Goal: Task Accomplishment & Management: Manage account settings

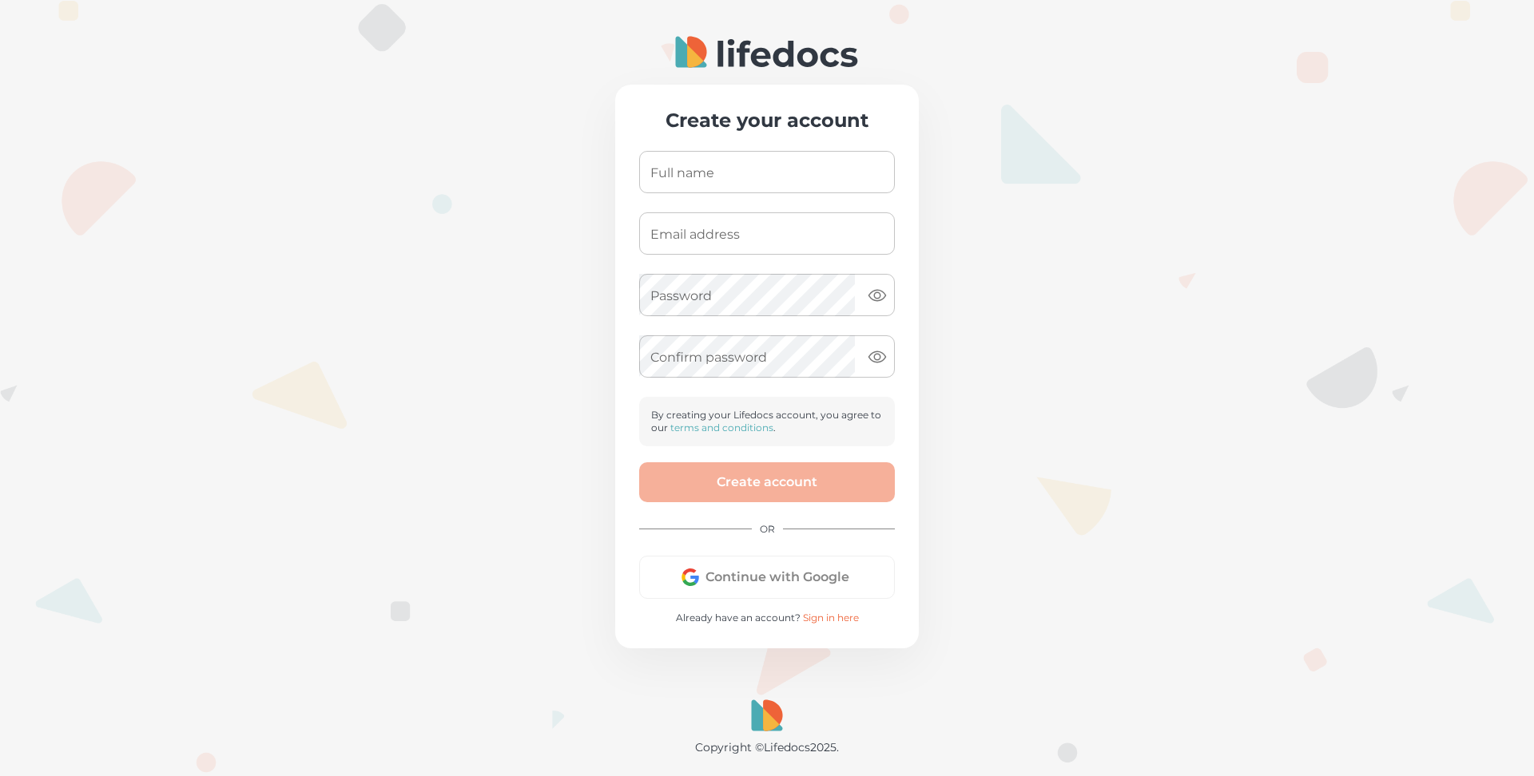
click at [792, 577] on button "Continue with Google" at bounding box center [767, 577] width 256 height 43
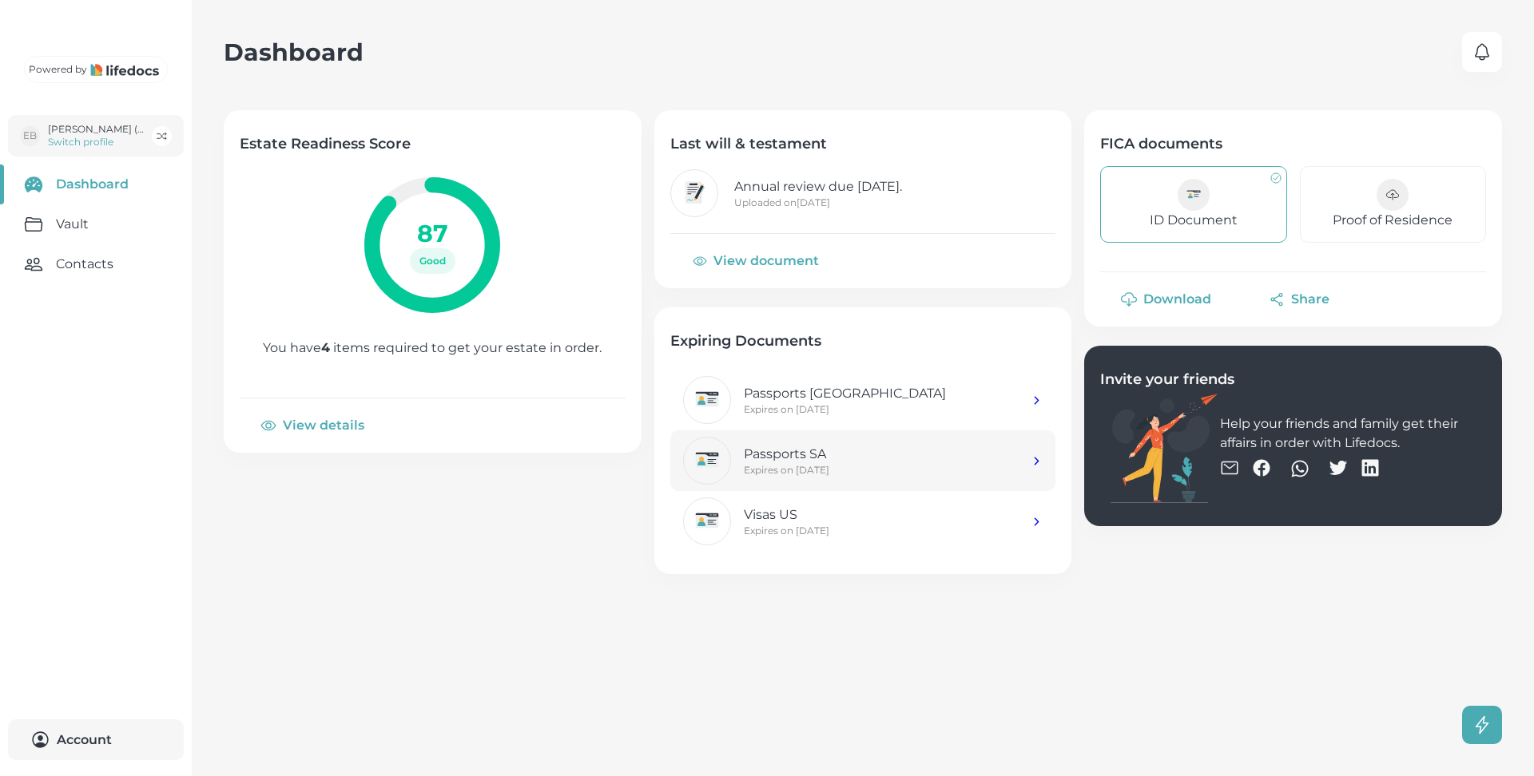
click at [794, 446] on p "Passports SA" at bounding box center [888, 454] width 288 height 19
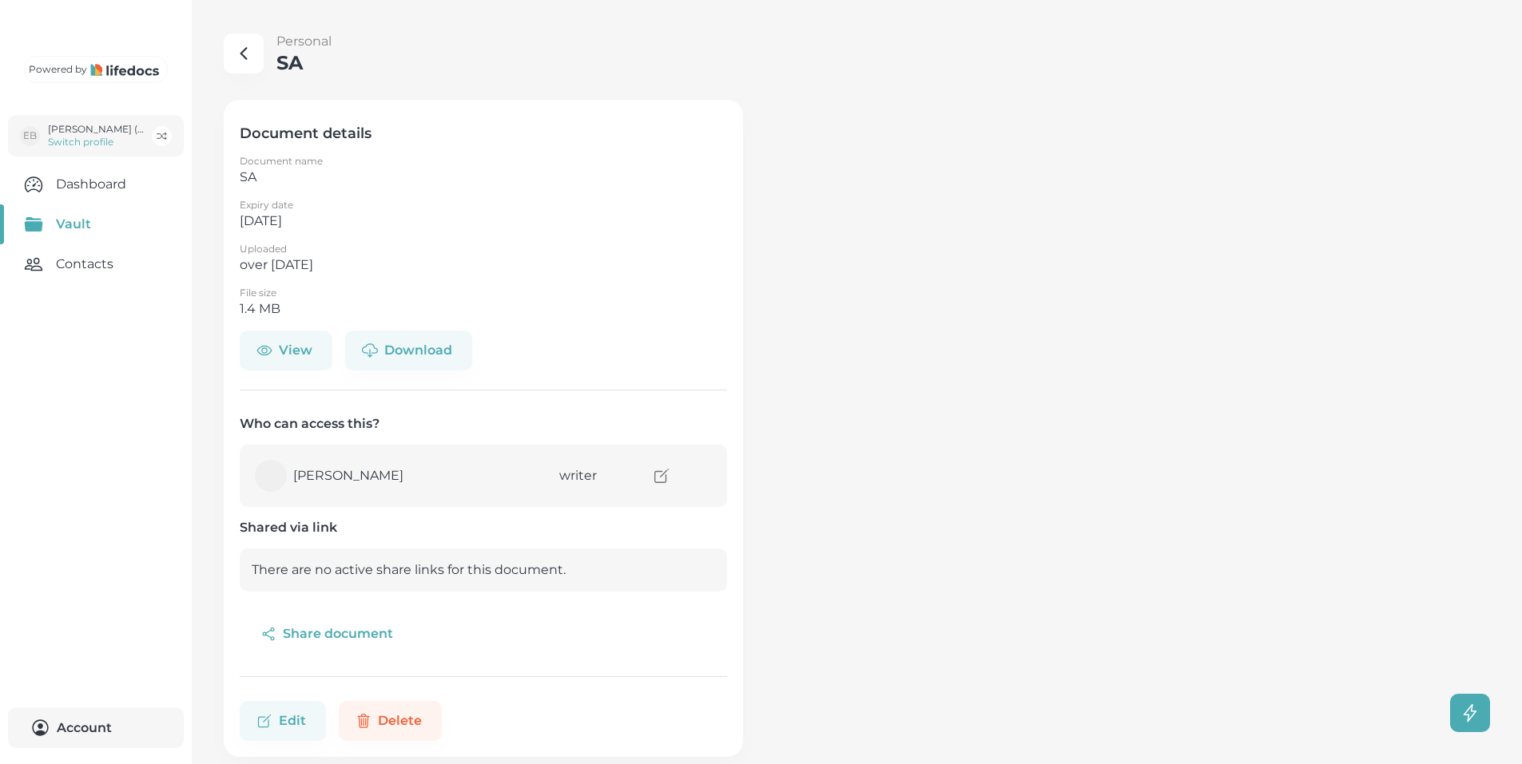
click at [275, 352] on button "View" at bounding box center [286, 351] width 93 height 40
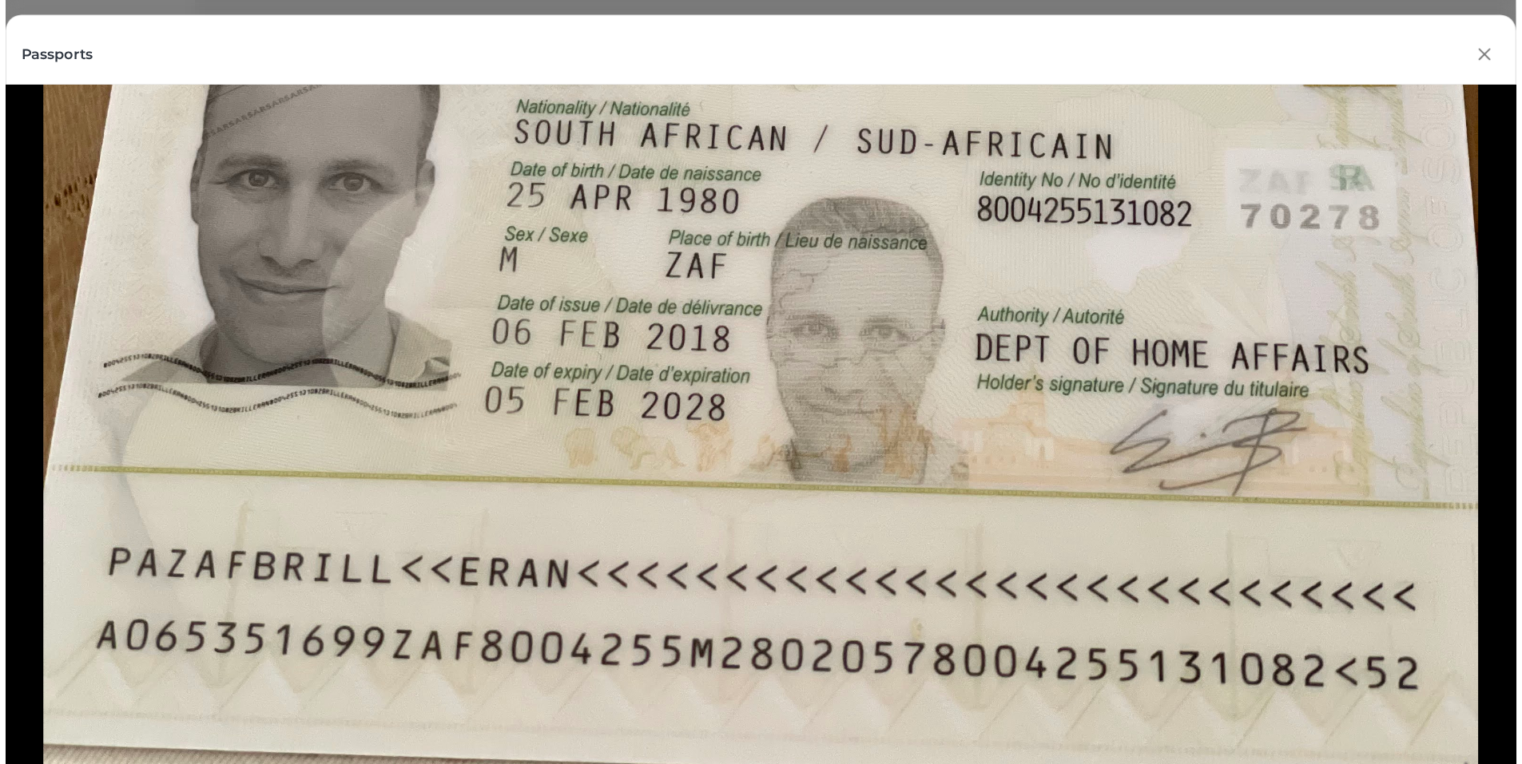
scroll to position [618, 0]
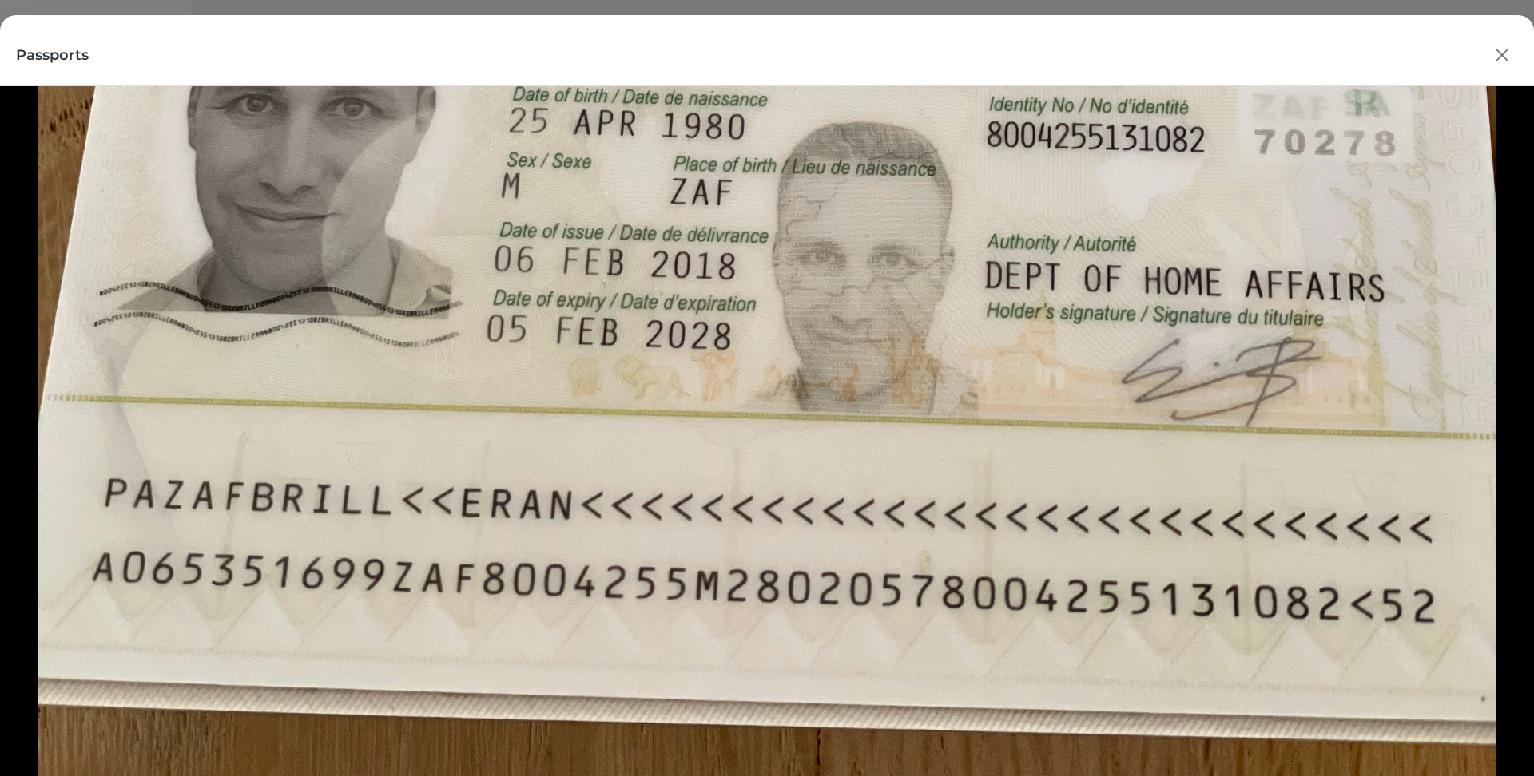
click at [1508, 60] on icon "button" at bounding box center [1502, 55] width 24 height 24
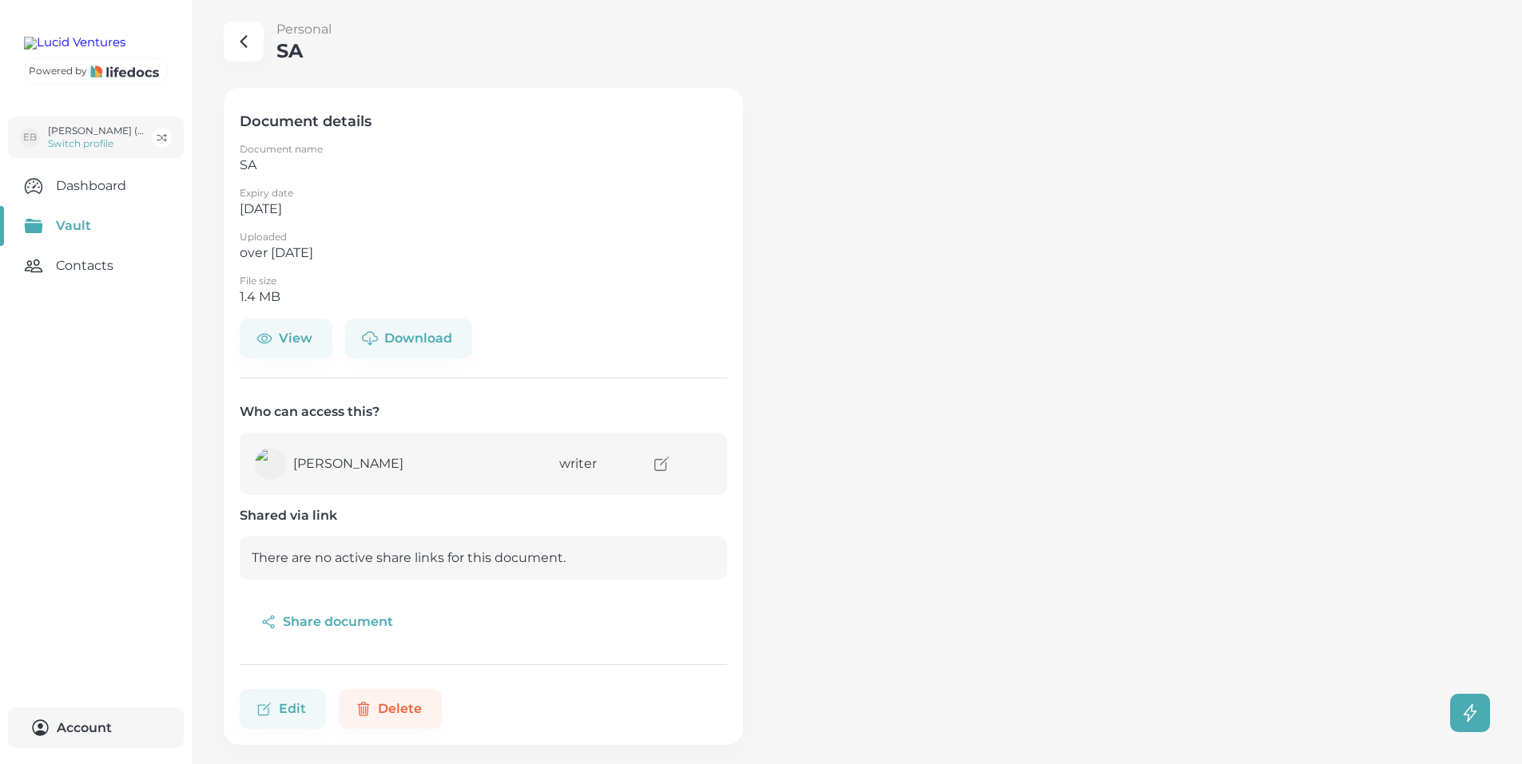
scroll to position [25, 0]
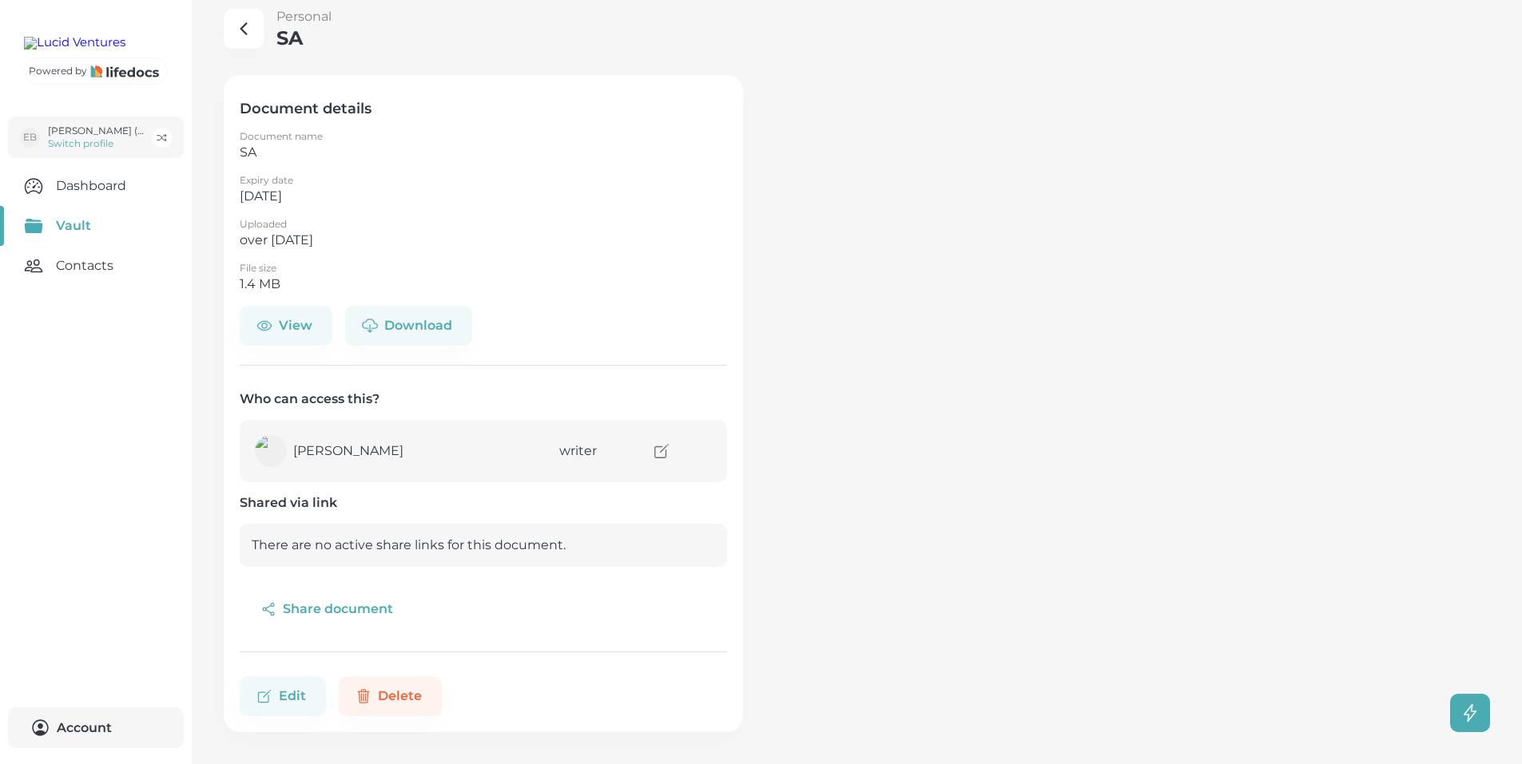
click at [252, 37] on icon "button" at bounding box center [243, 28] width 19 height 19
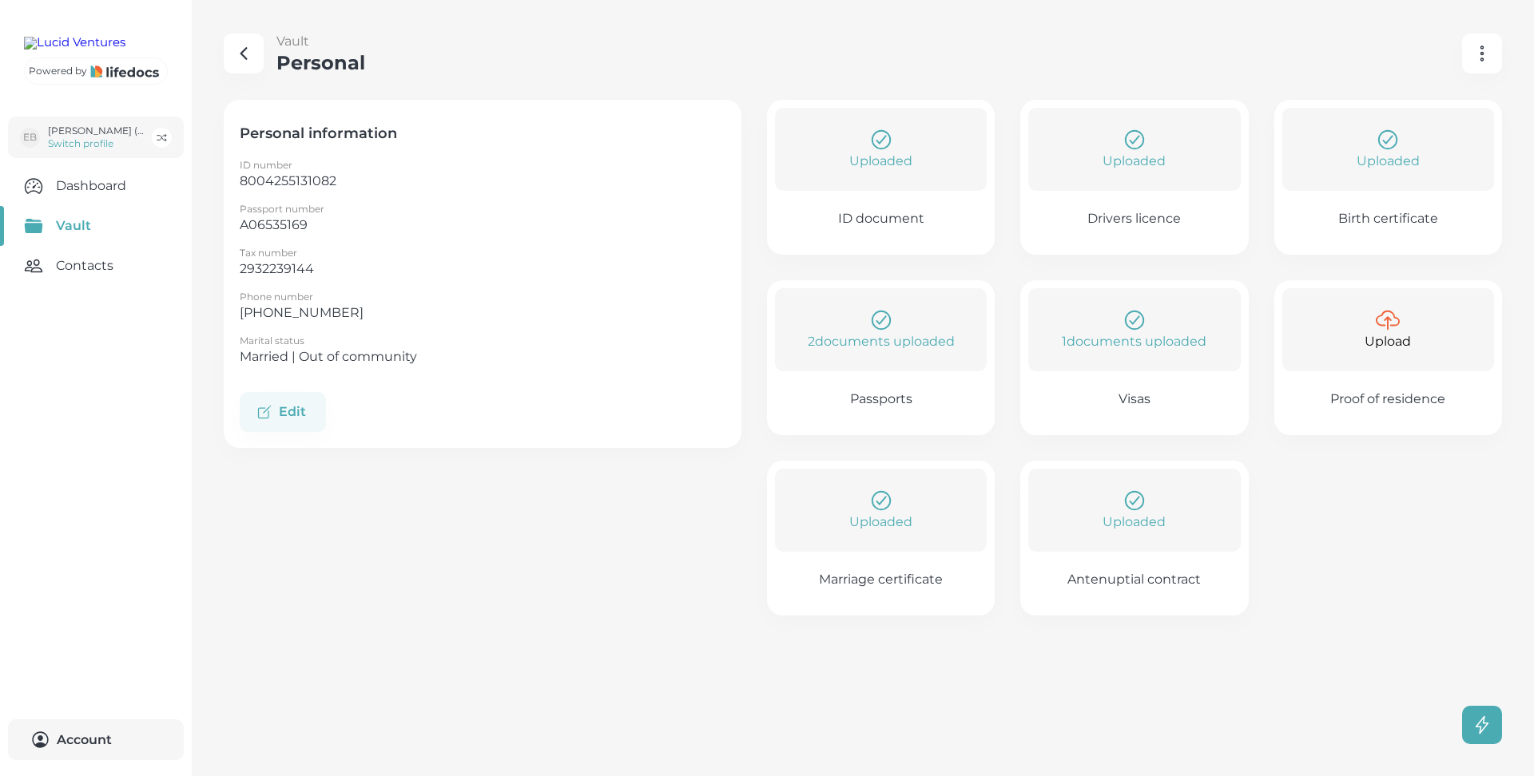
click at [900, 221] on p "ID document" at bounding box center [881, 219] width 86 height 16
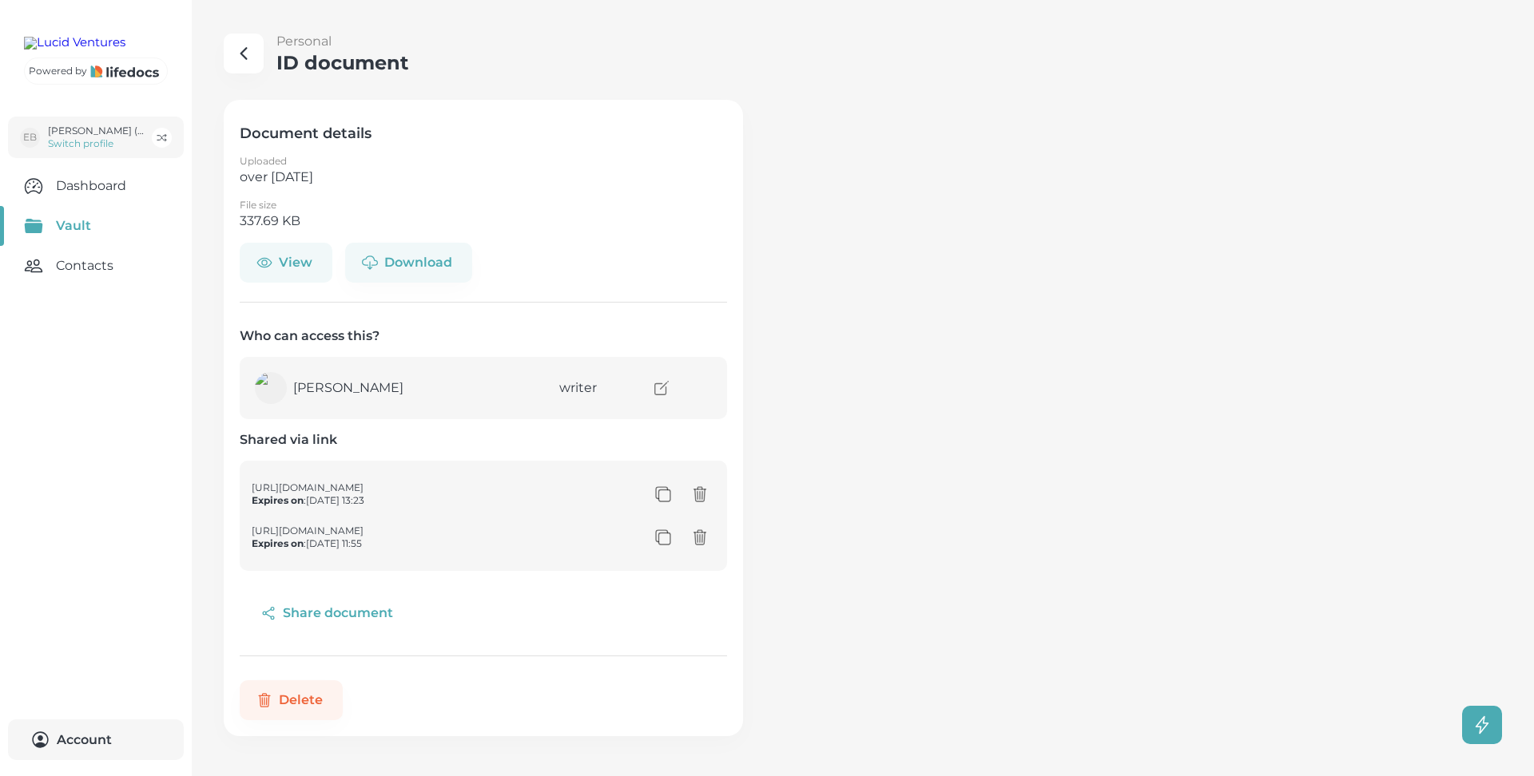
click at [286, 261] on button "View" at bounding box center [286, 263] width 93 height 40
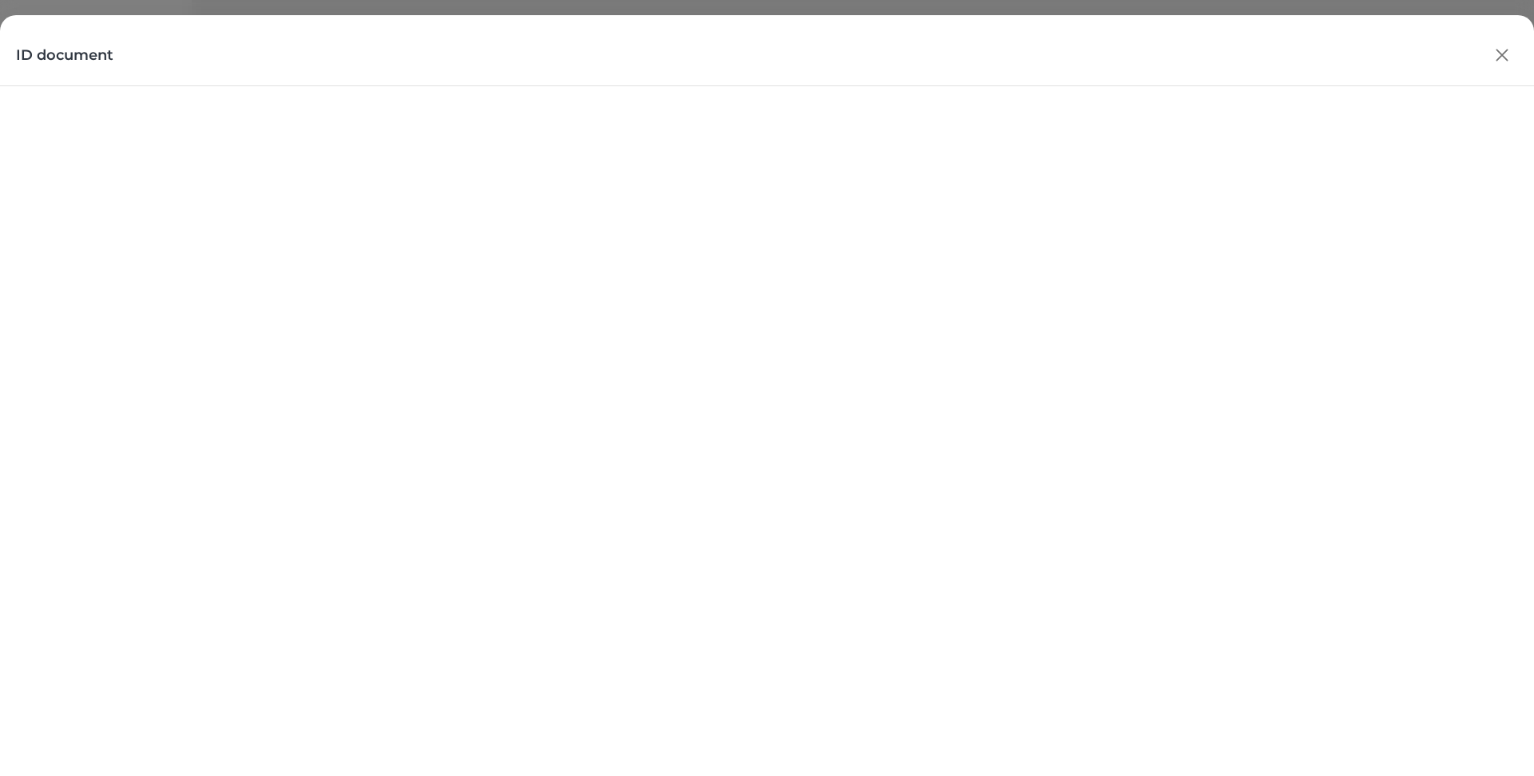
click at [1502, 59] on icon "button" at bounding box center [1502, 55] width 24 height 24
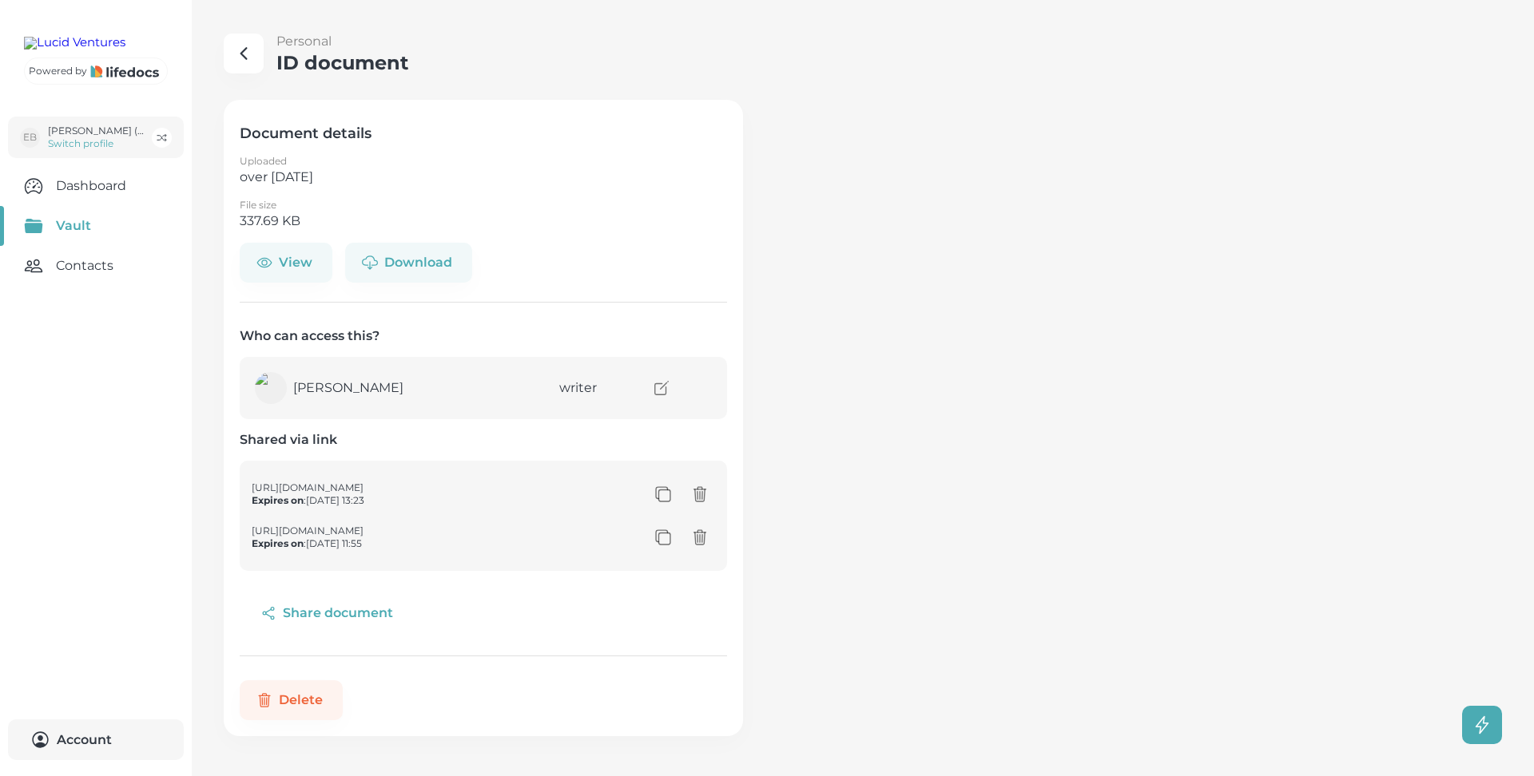
click at [249, 62] on icon "button" at bounding box center [243, 53] width 19 height 19
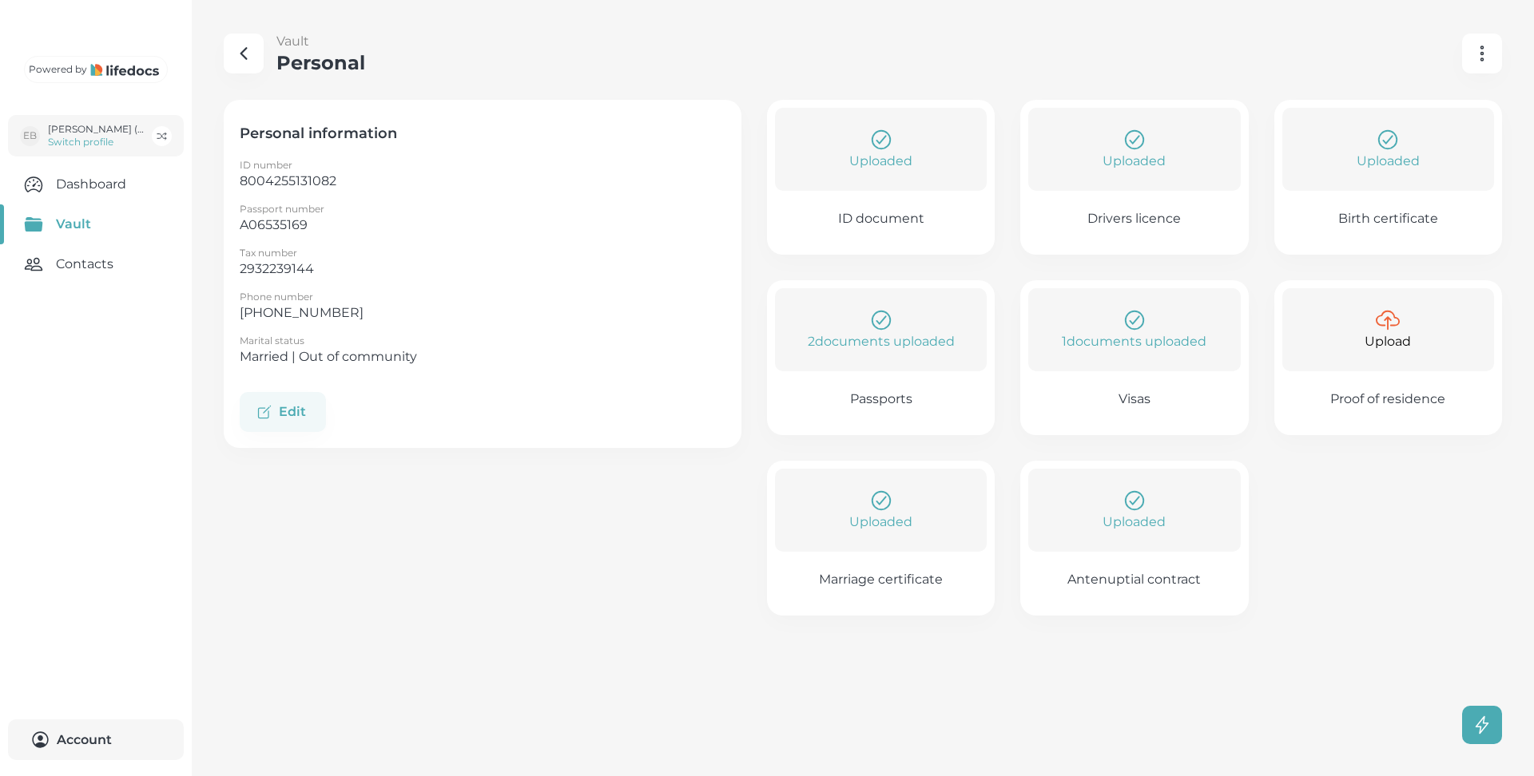
click at [1335, 190] on div "Uploaded" at bounding box center [1388, 149] width 212 height 83
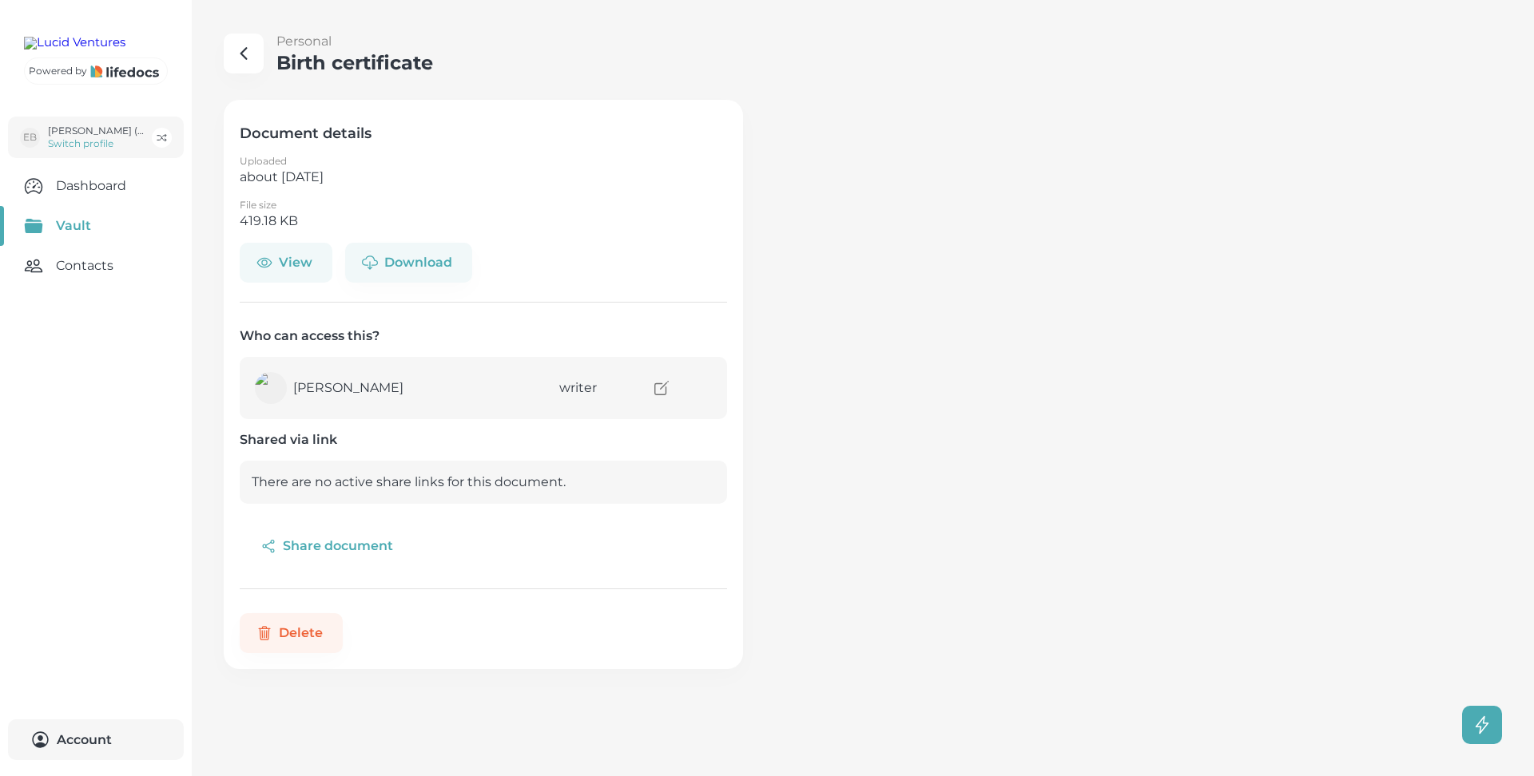
click at [300, 269] on button "View" at bounding box center [286, 263] width 93 height 40
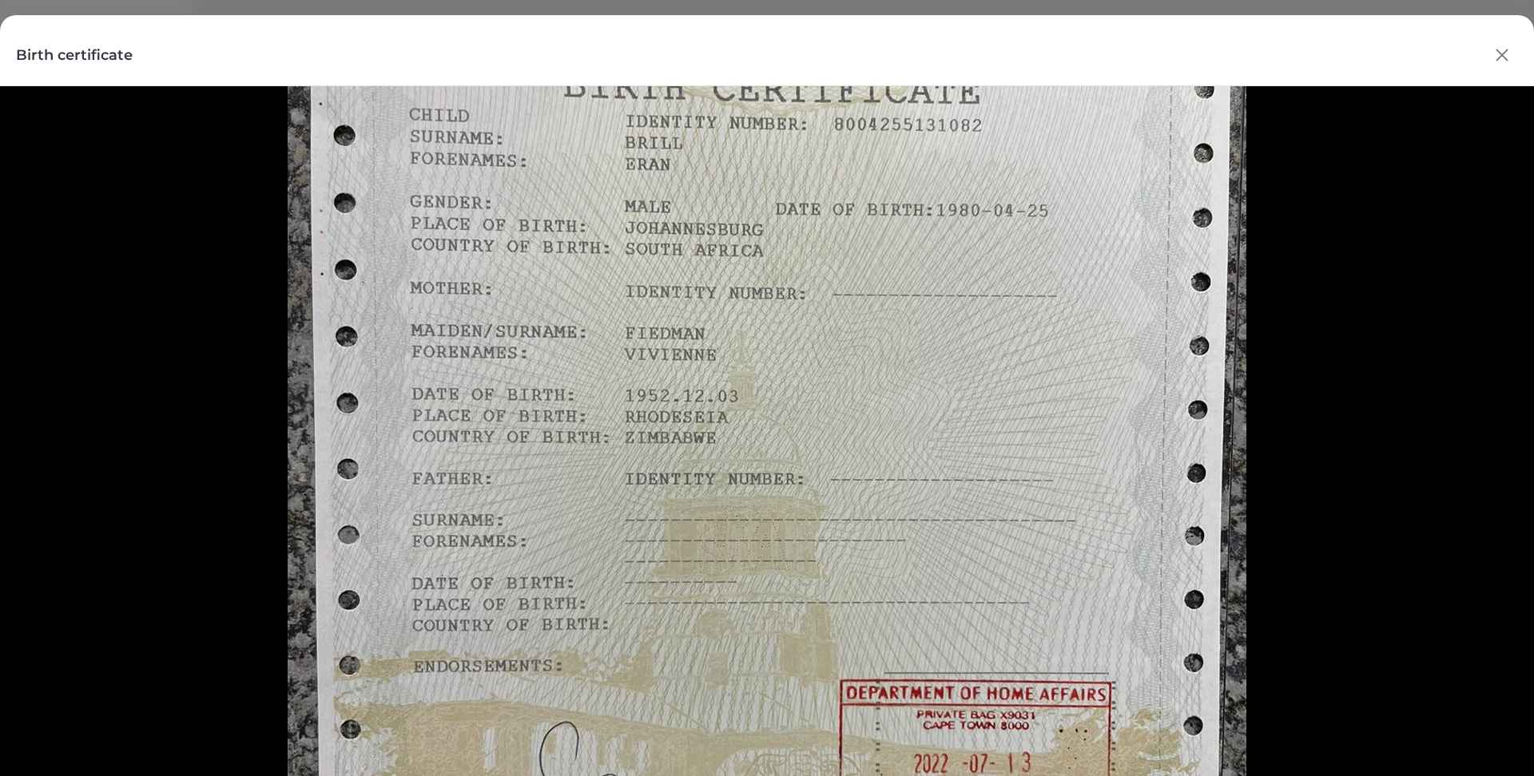
click at [1502, 60] on icon "button" at bounding box center [1502, 55] width 24 height 24
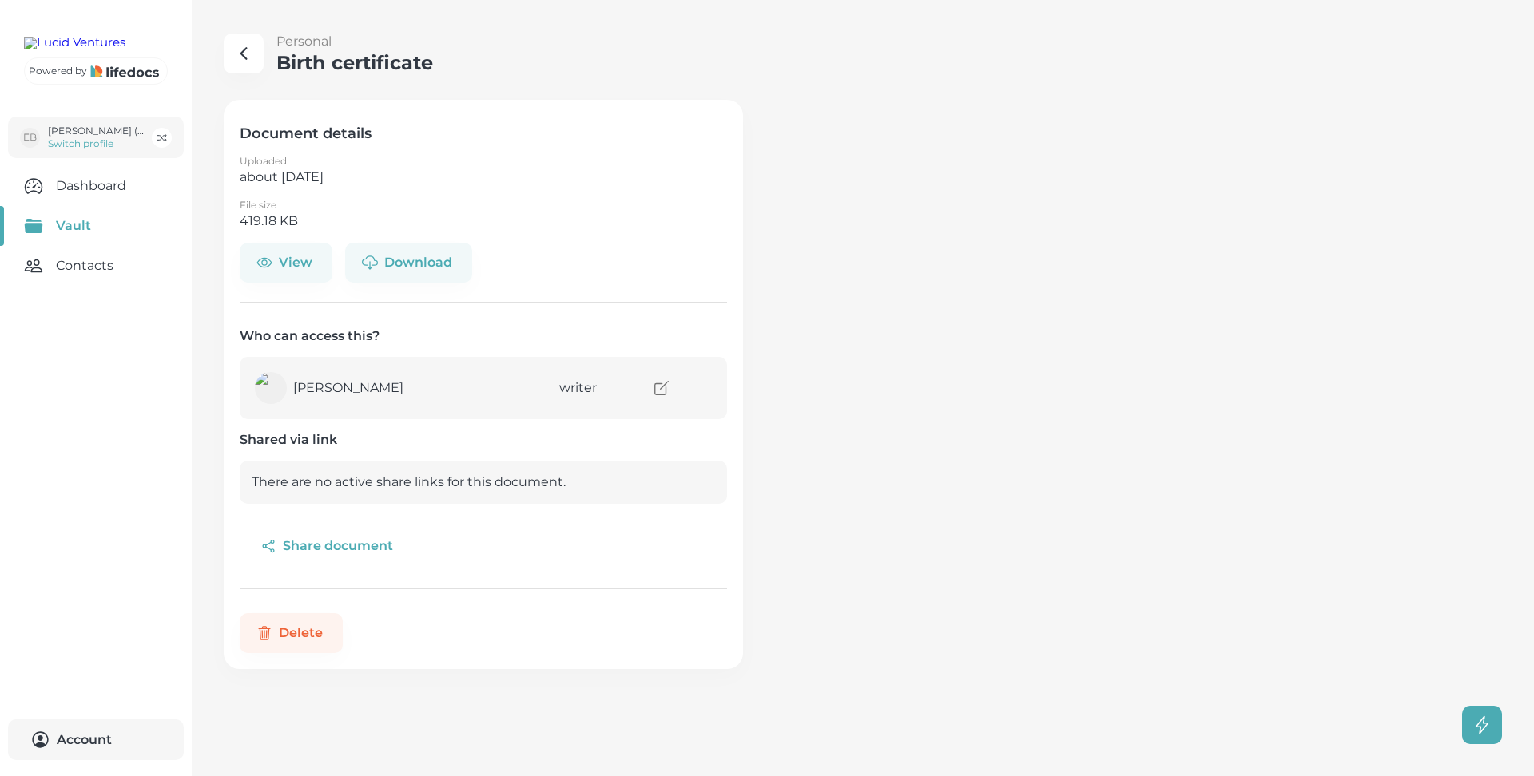
click at [244, 52] on icon "button" at bounding box center [243, 53] width 19 height 19
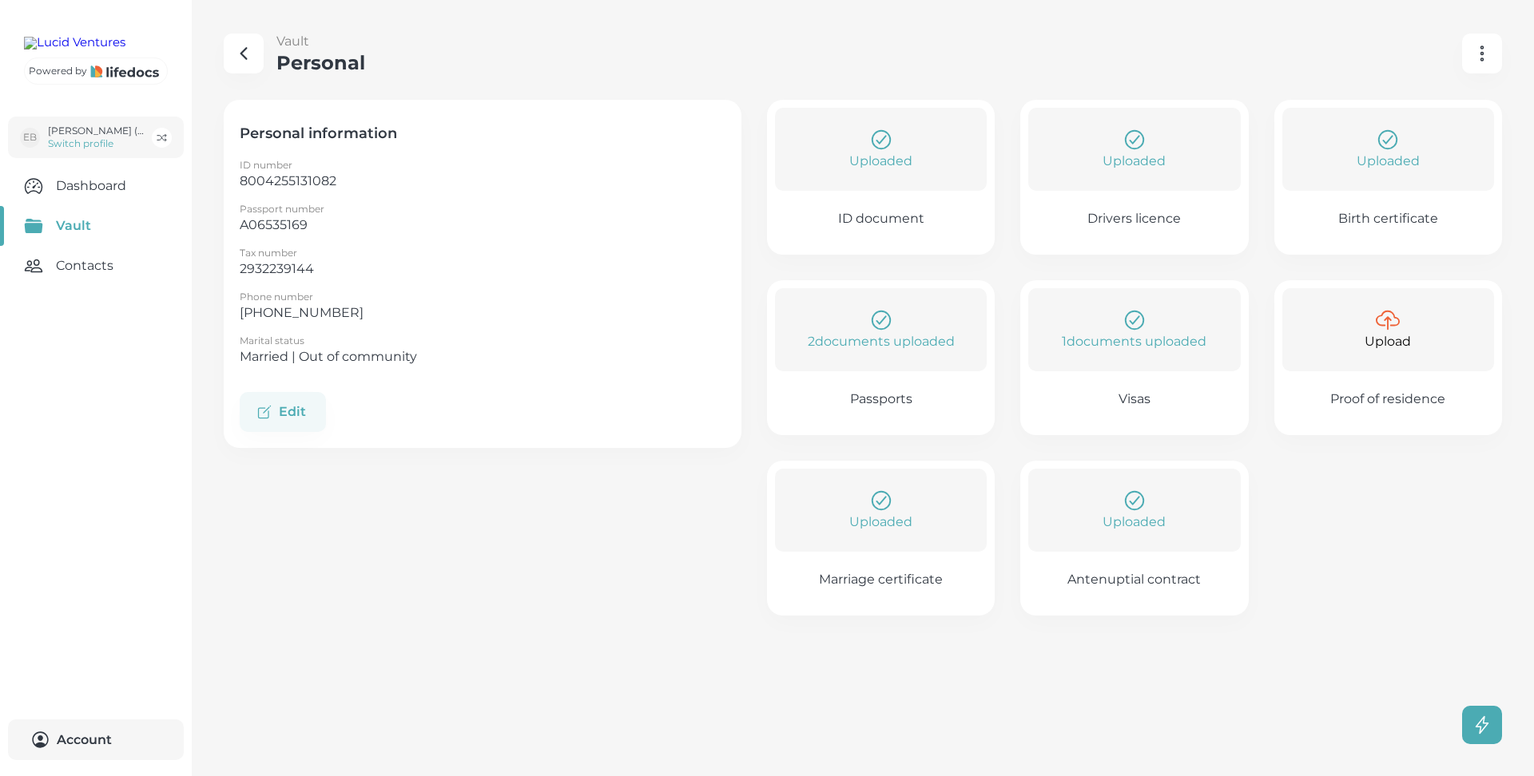
click at [917, 344] on p "2 documents uploaded" at bounding box center [881, 341] width 147 height 19
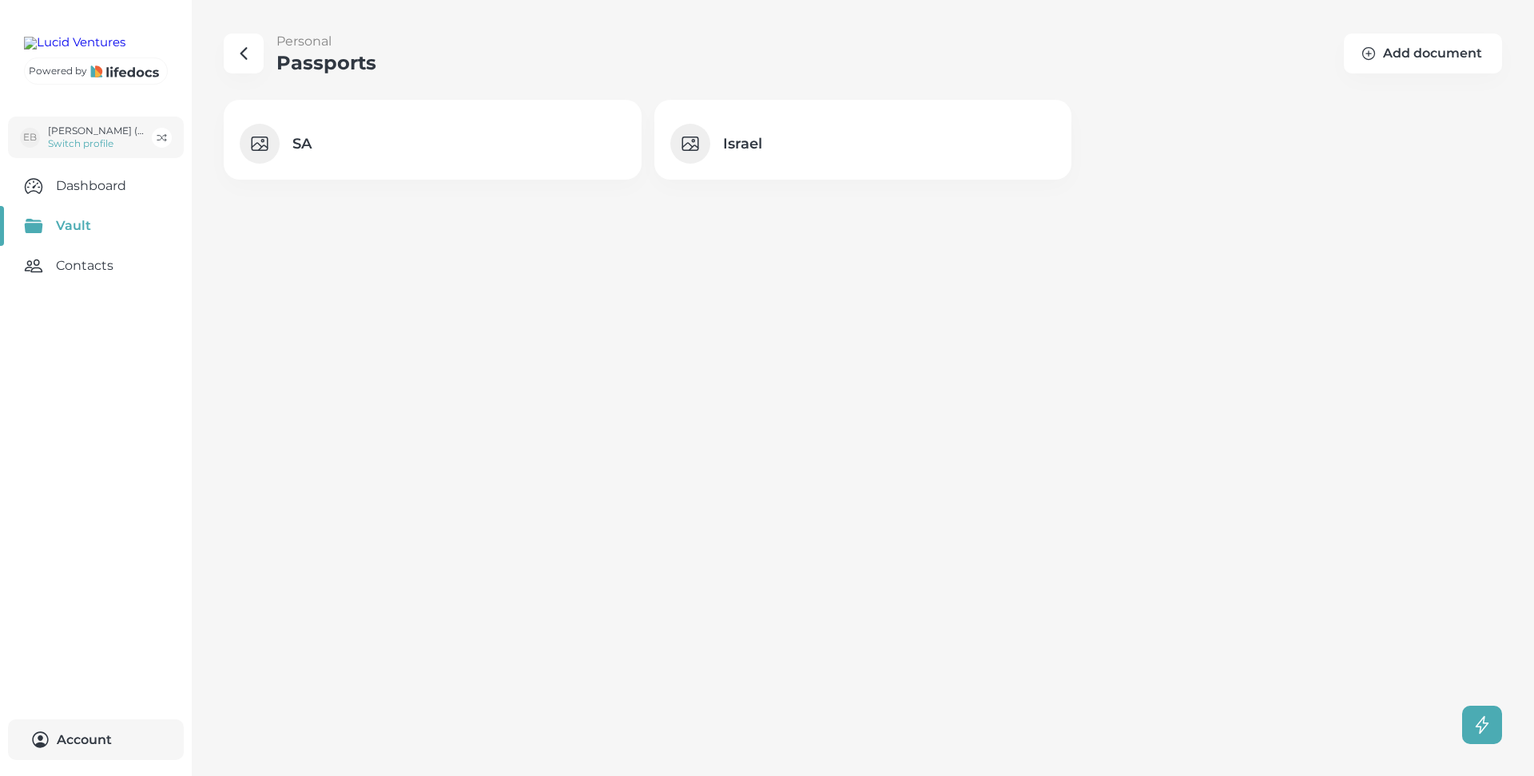
click at [735, 149] on h4 "Israel" at bounding box center [877, 143] width 308 height 19
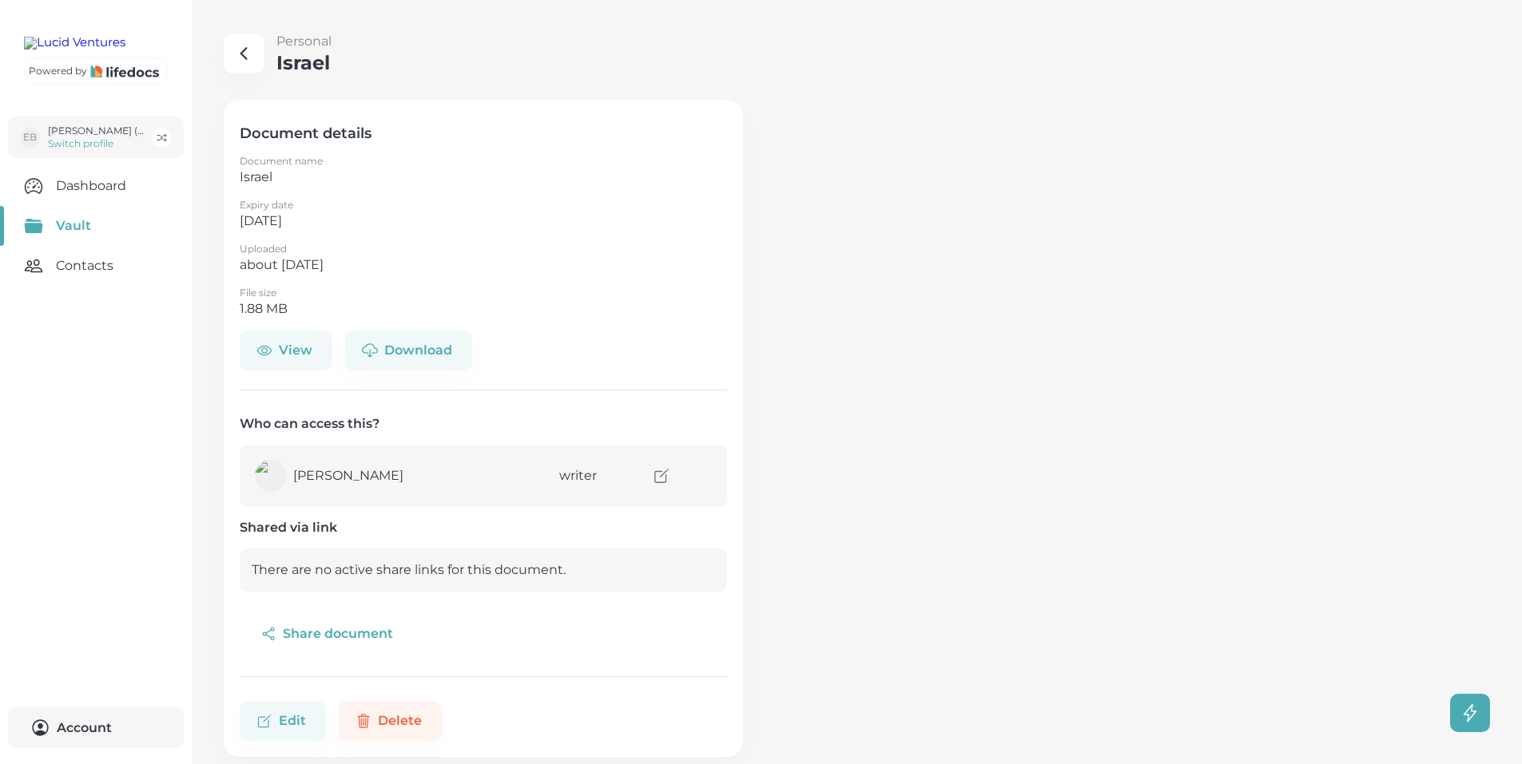
click at [306, 353] on button "View" at bounding box center [286, 351] width 93 height 40
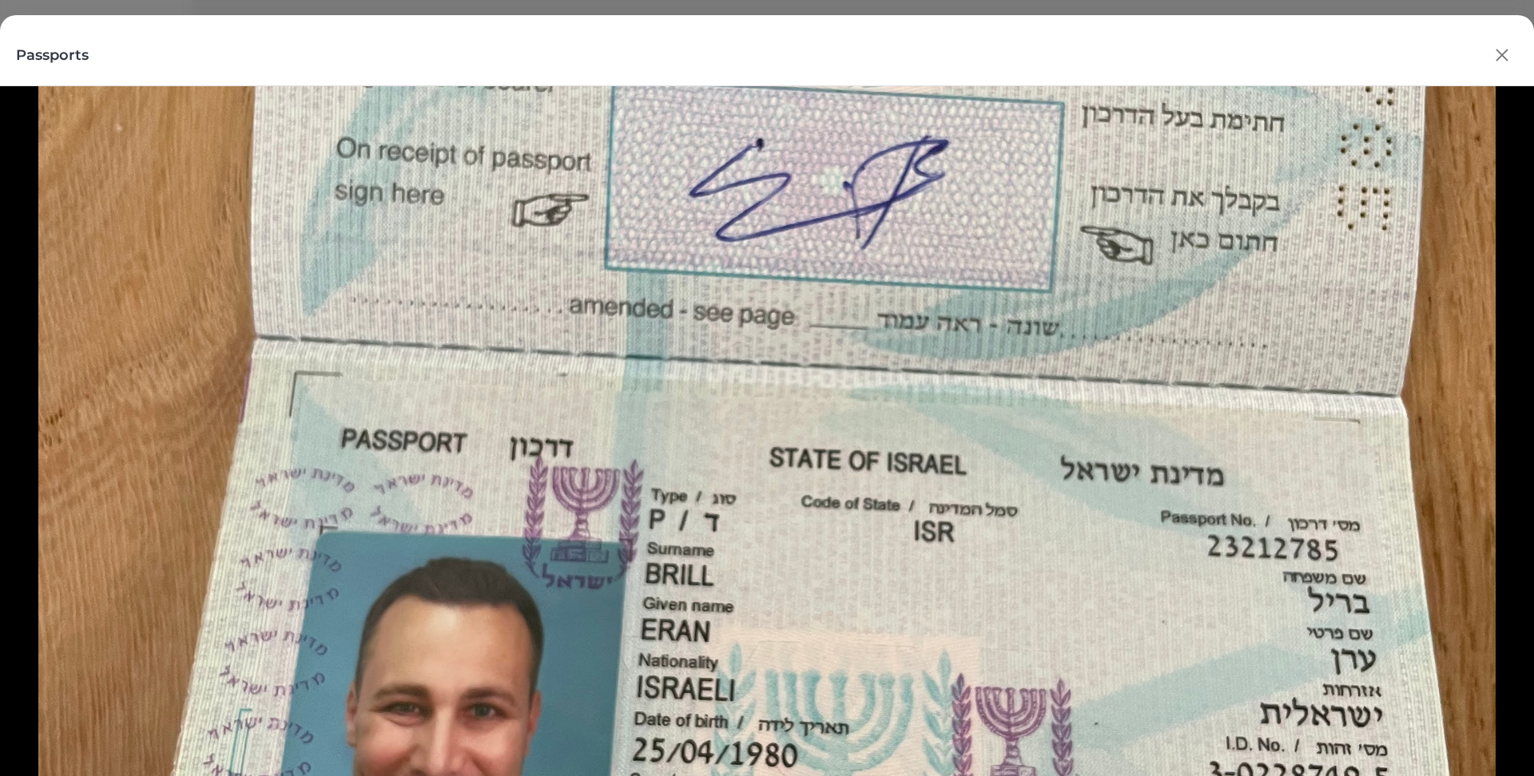
click at [1500, 51] on icon "button" at bounding box center [1502, 55] width 24 height 24
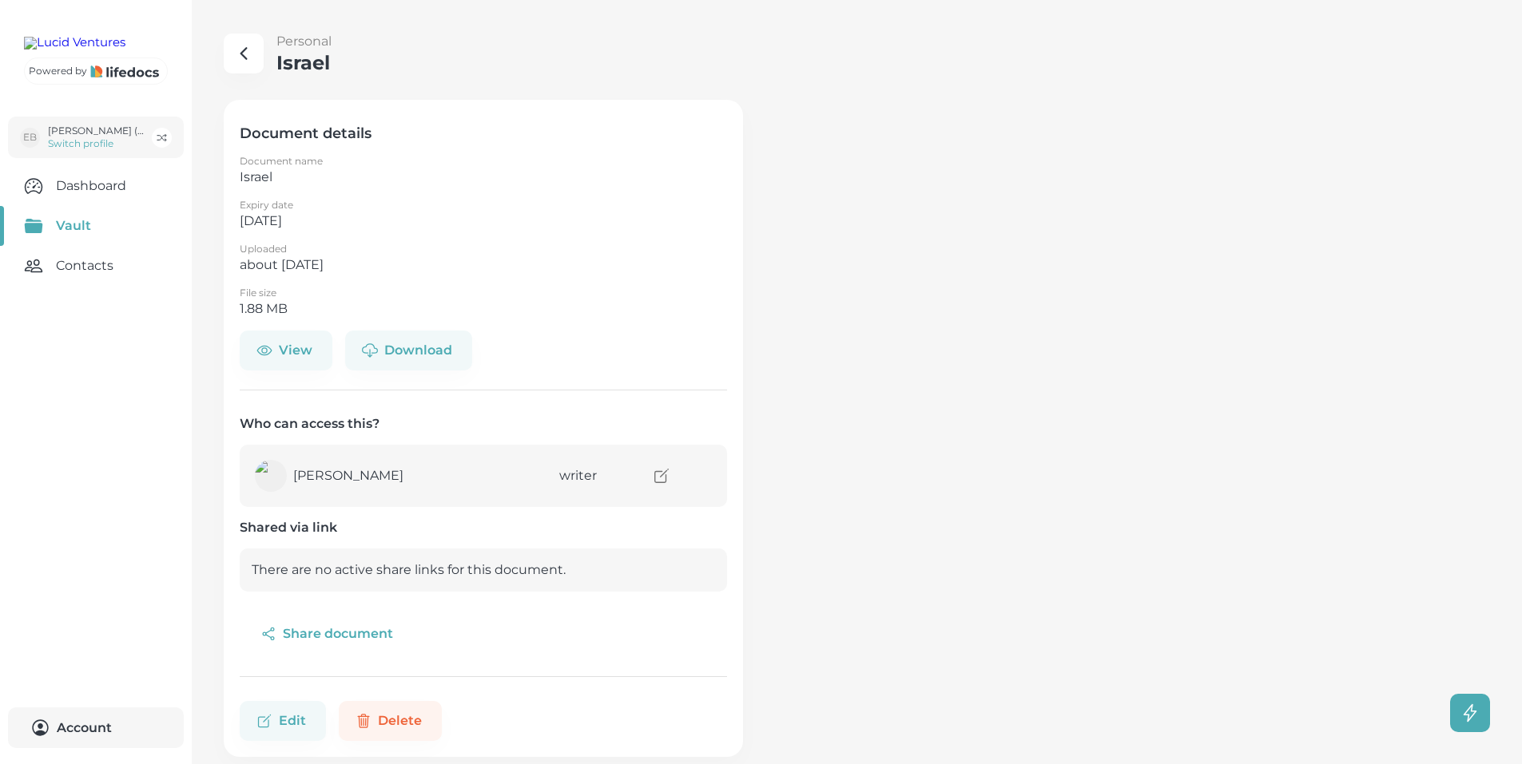
click at [243, 48] on icon "button" at bounding box center [243, 53] width 19 height 19
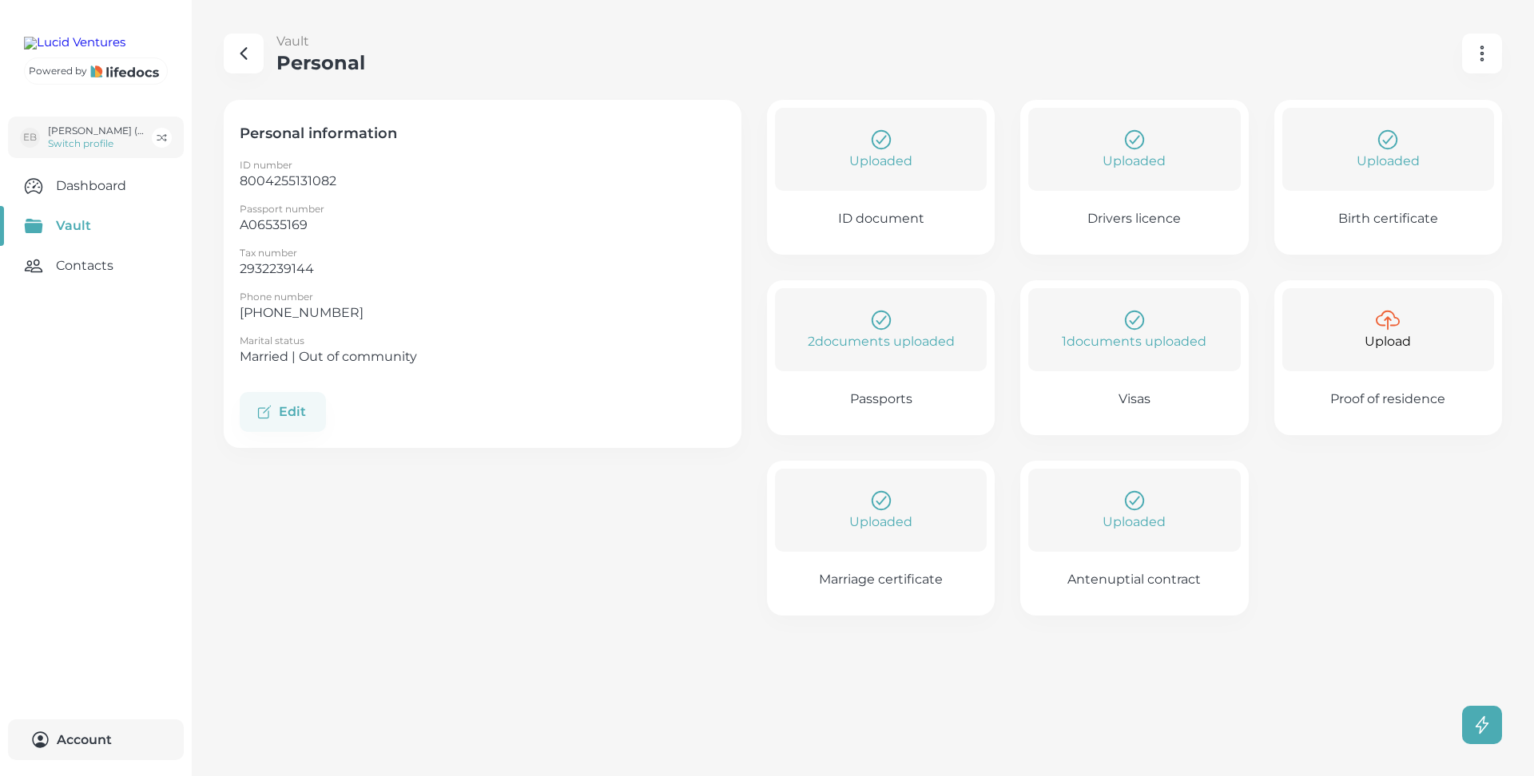
click at [867, 514] on p "Uploaded" at bounding box center [880, 522] width 63 height 19
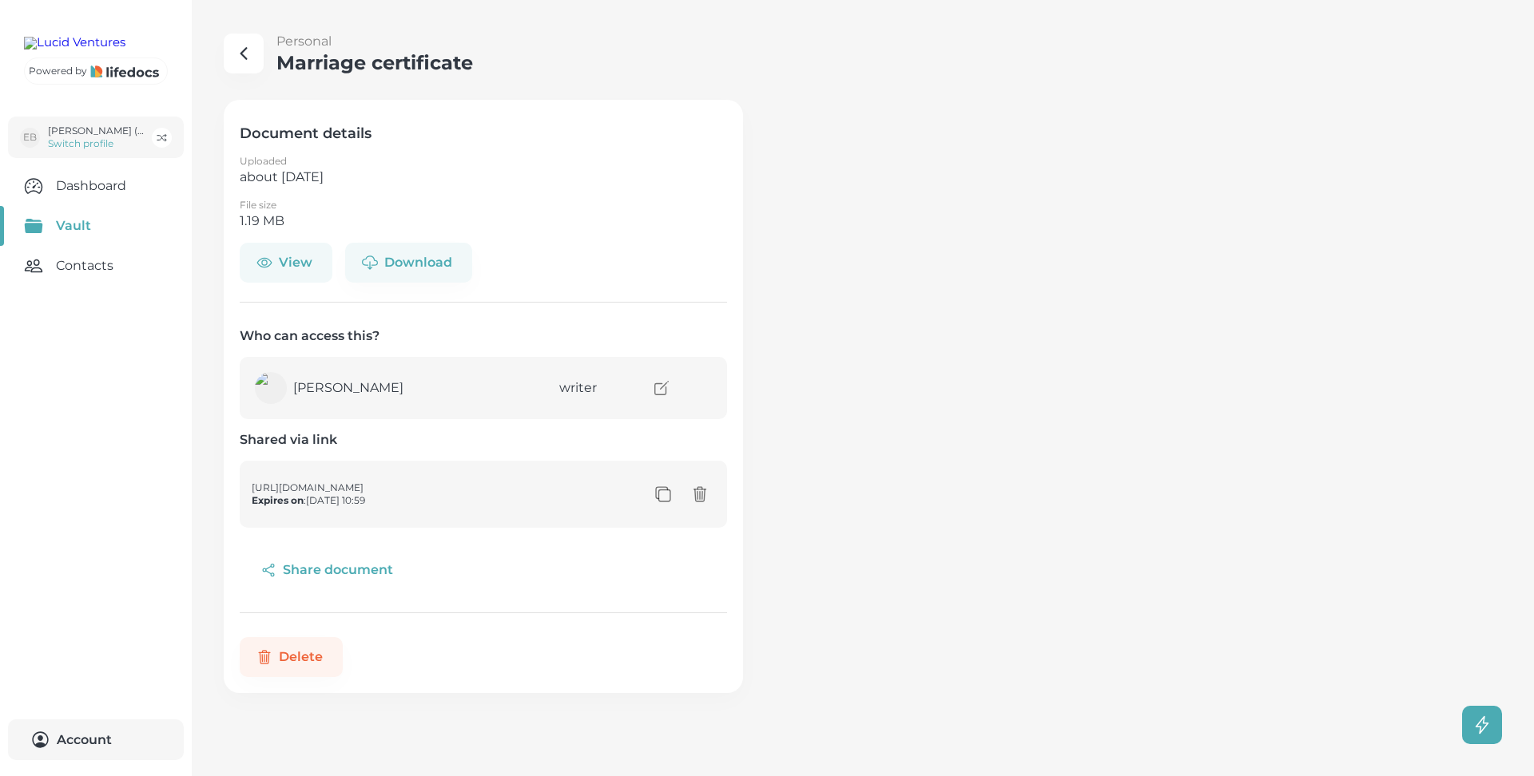
click at [296, 269] on button "View" at bounding box center [286, 263] width 93 height 40
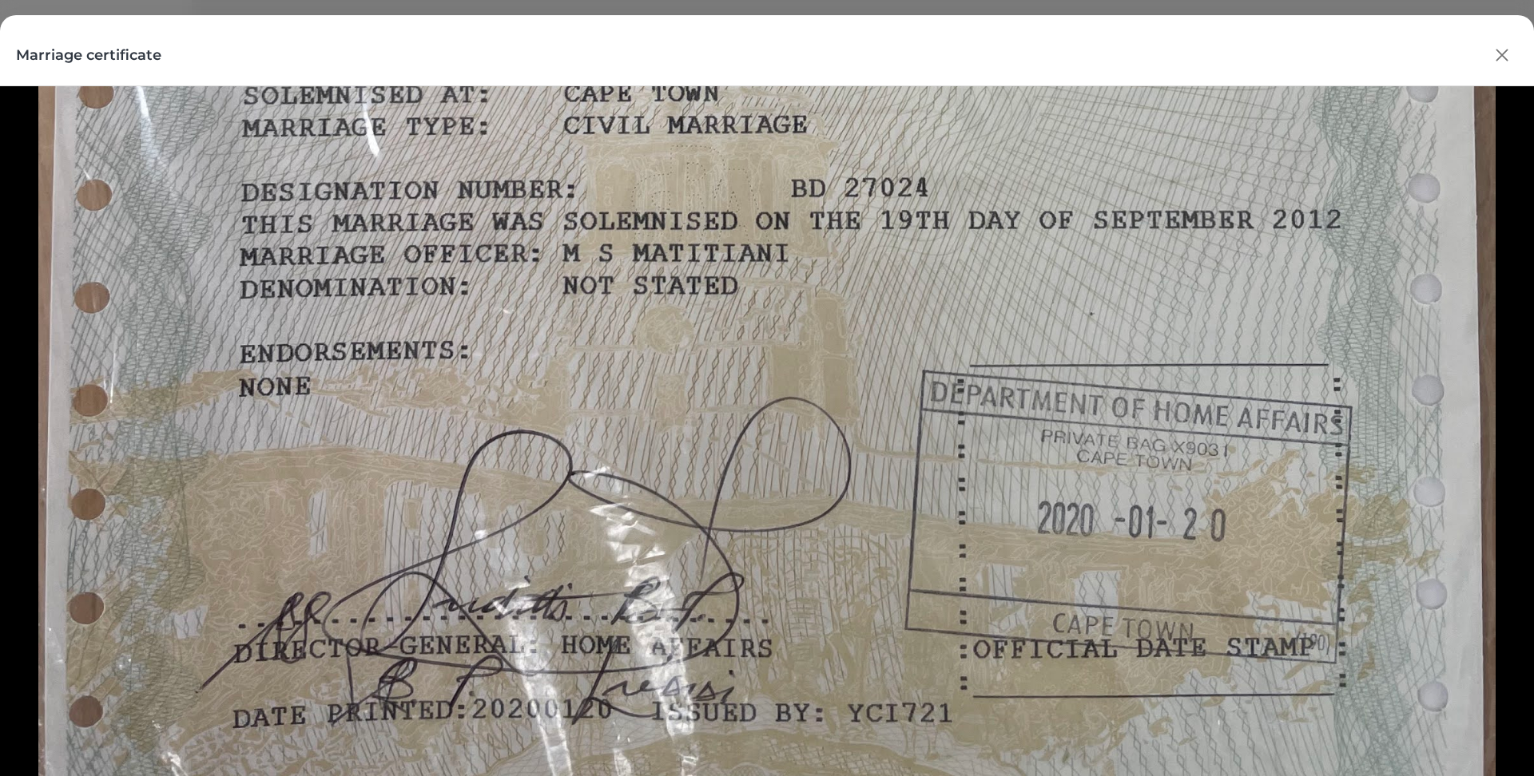
scroll to position [448, 0]
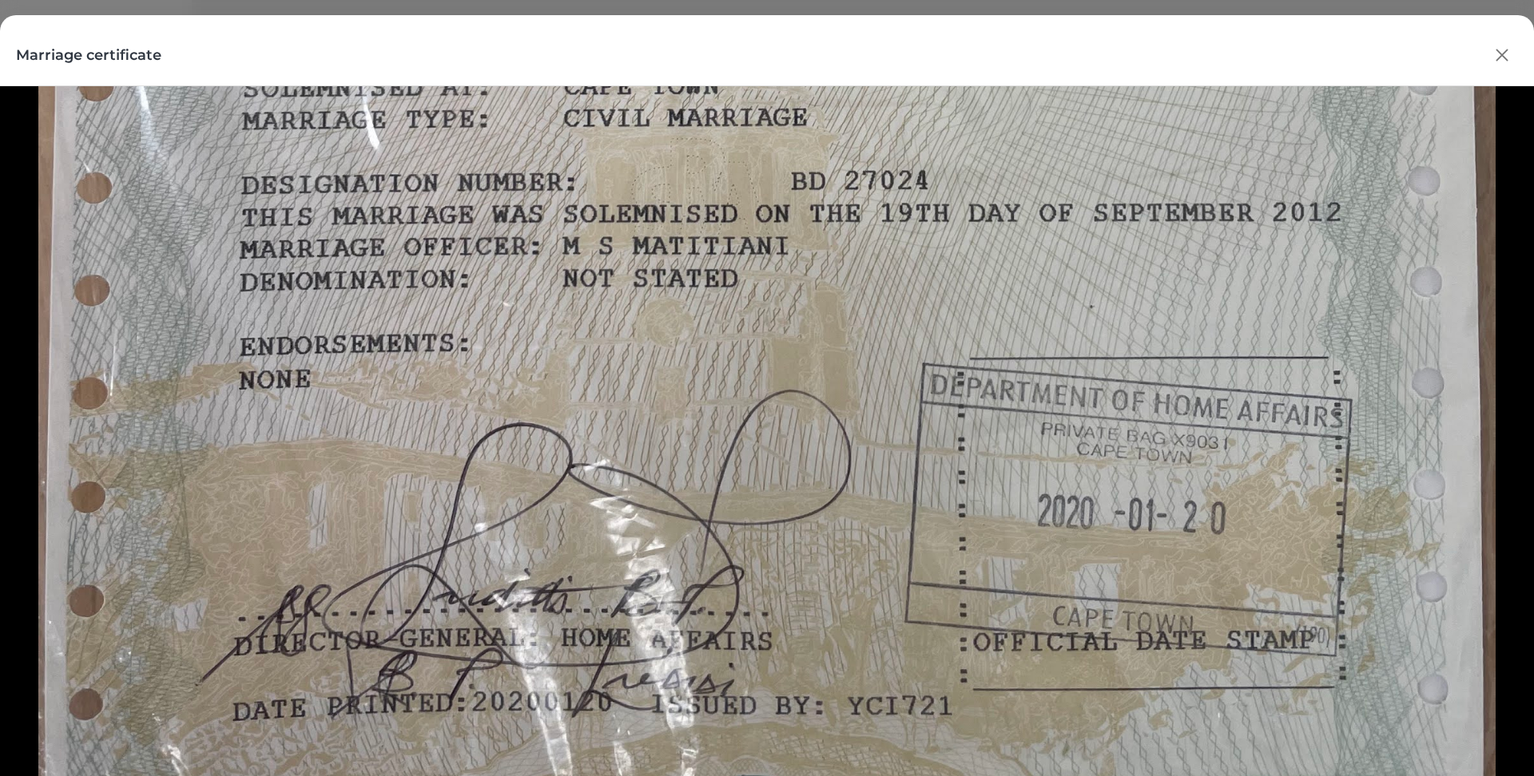
click at [1504, 58] on icon "button" at bounding box center [1501, 55] width 10 height 10
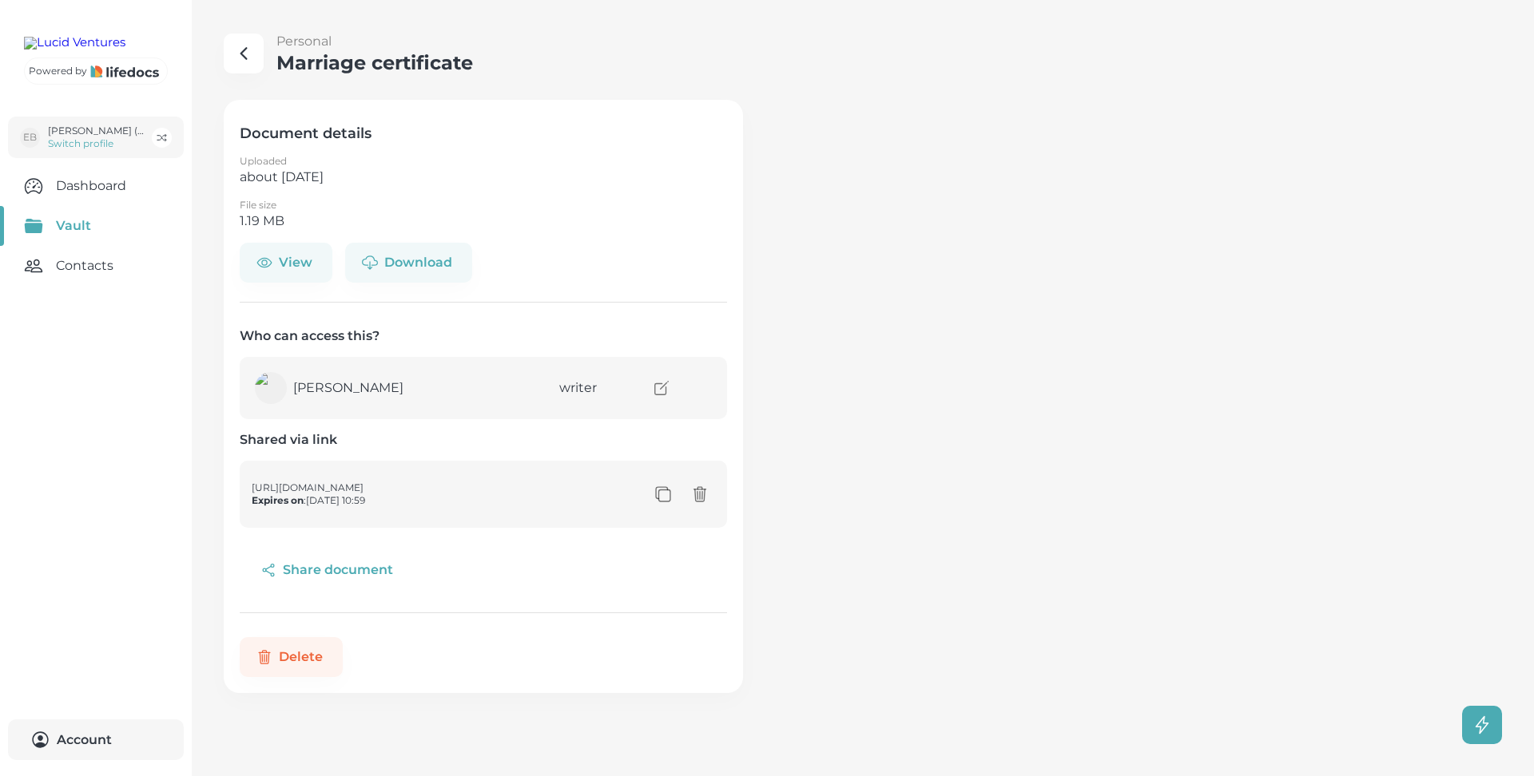
click at [240, 55] on icon "button" at bounding box center [243, 53] width 19 height 19
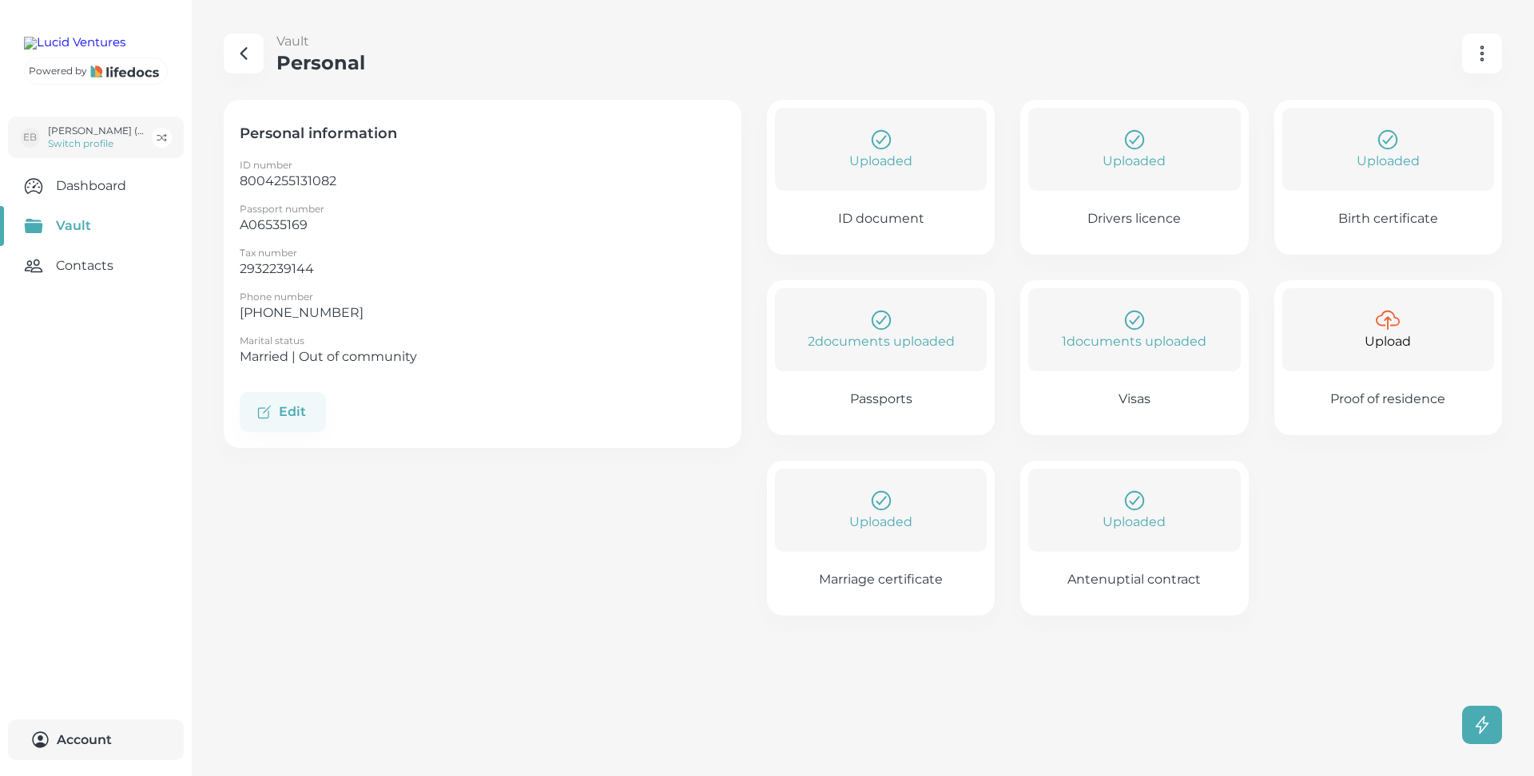
click at [1109, 508] on div "Uploaded" at bounding box center [1134, 510] width 196 height 43
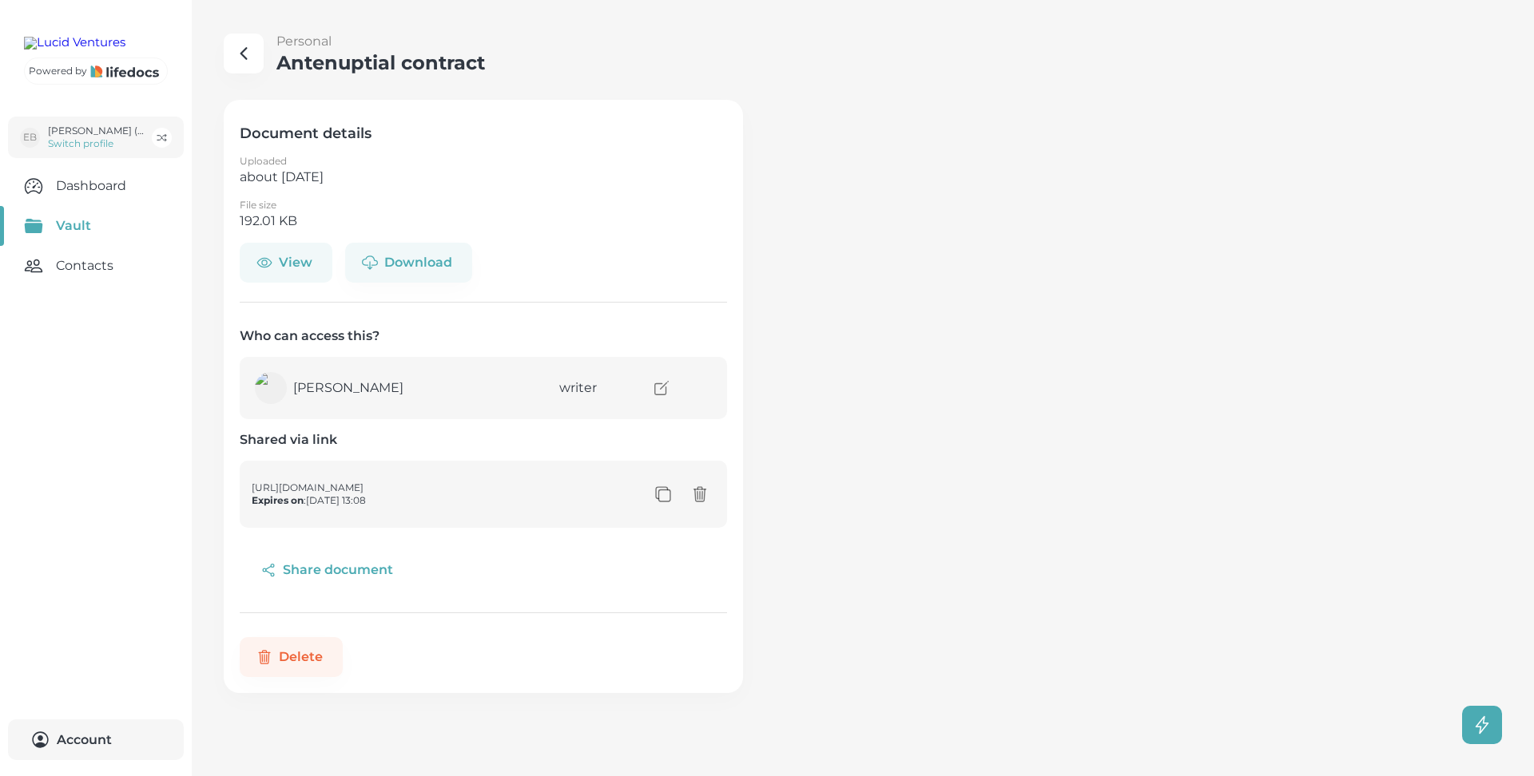
click at [280, 264] on button "View" at bounding box center [286, 263] width 93 height 40
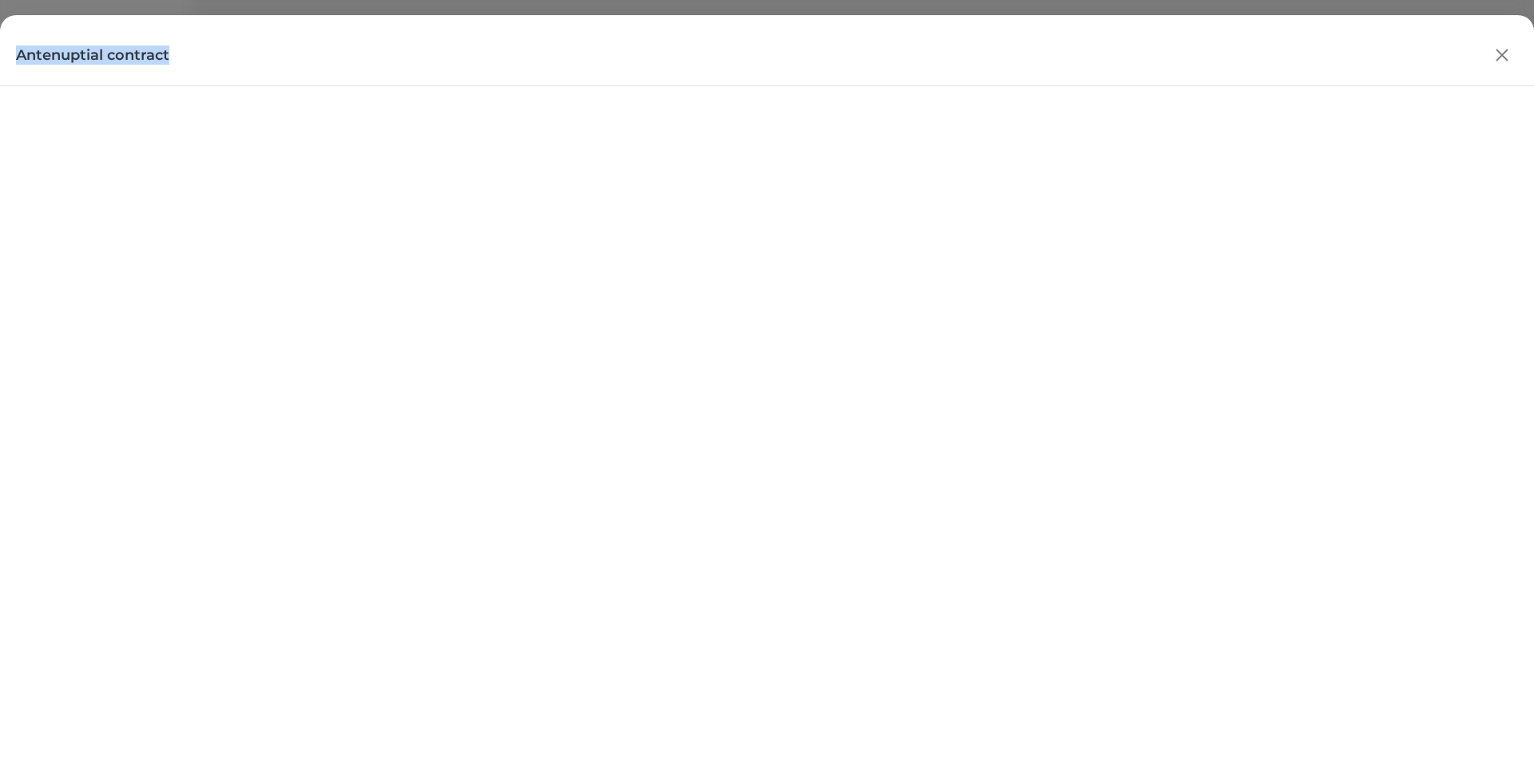
drag, startPoint x: 177, startPoint y: 58, endPoint x: 10, endPoint y: 54, distance: 167.0
click at [10, 54] on div "Antenuptial contract" at bounding box center [767, 47] width 1534 height 64
copy h4 "Antenuptial contract"
